Goal: Transaction & Acquisition: Purchase product/service

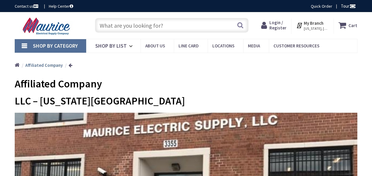
type input "[PERSON_NAME][GEOGRAPHIC_DATA], [GEOGRAPHIC_DATA]"
click at [113, 26] on input "text" at bounding box center [171, 25] width 153 height 15
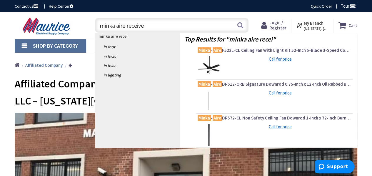
type input "minka aire receiver"
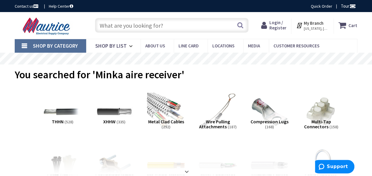
click at [162, 24] on input "text" at bounding box center [171, 25] width 153 height 15
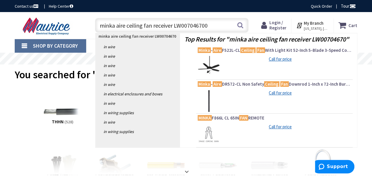
type input "minka aire ceiling fan receiver LW0070467000"
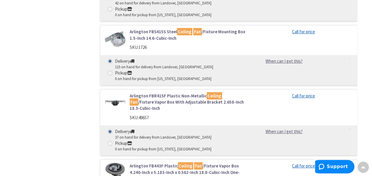
scroll to position [1175, 0]
